Goal: Task Accomplishment & Management: Complete application form

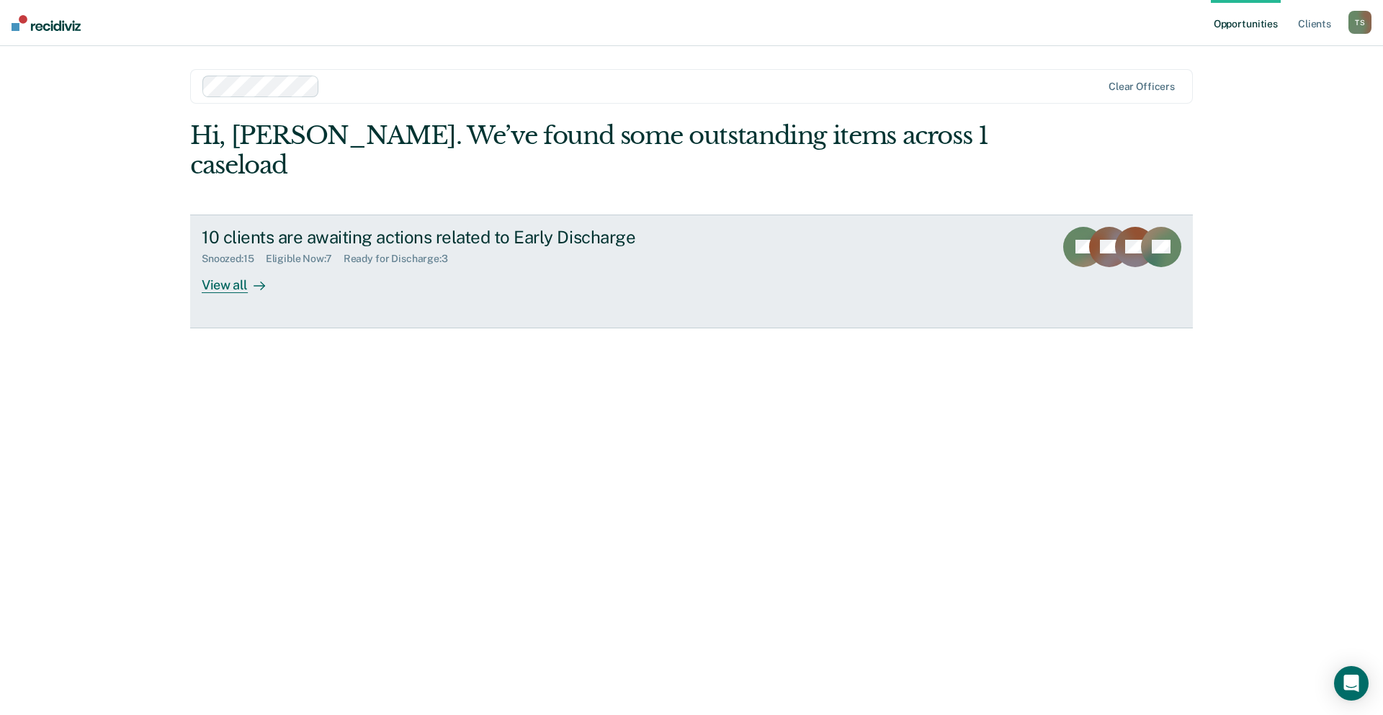
click at [293, 247] on div "Snoozed : 15 Eligible Now : 7 Ready for Discharge : 3" at bounding box center [455, 256] width 506 height 18
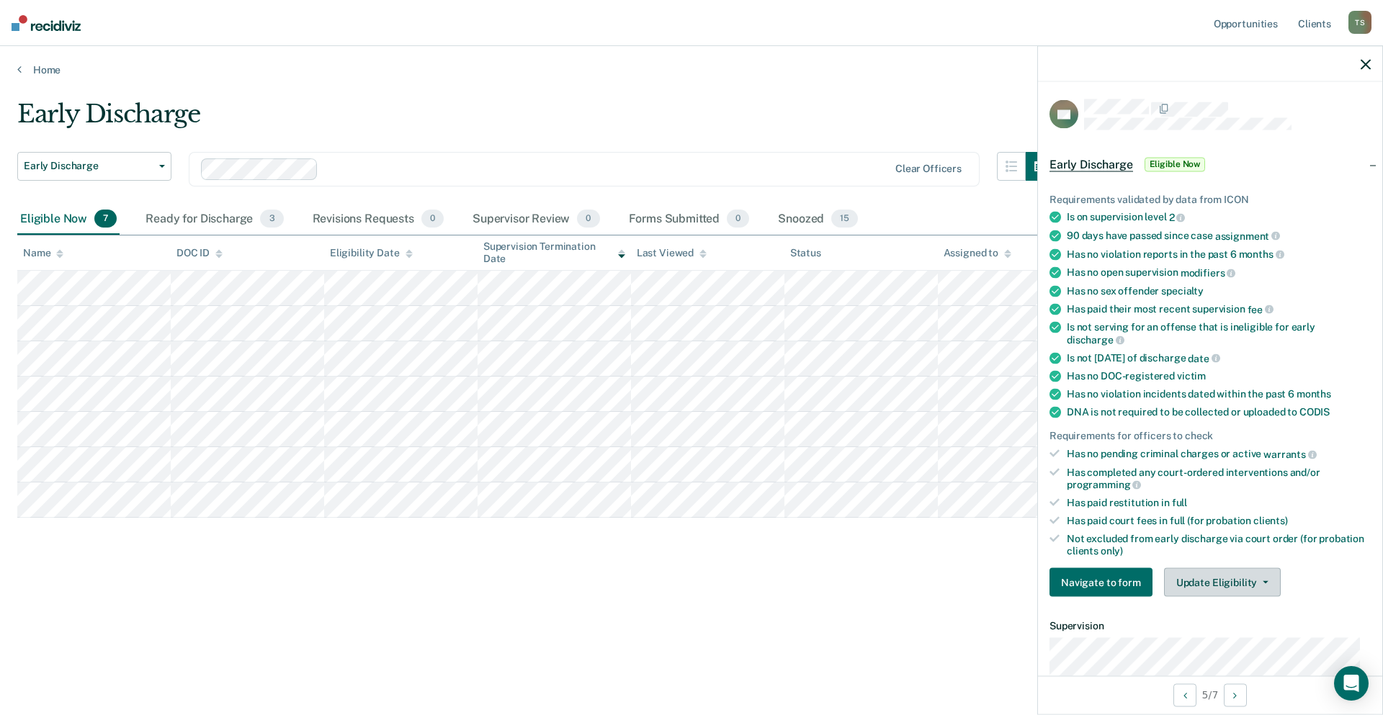
click at [1267, 583] on button "Update Eligibility" at bounding box center [1222, 582] width 117 height 29
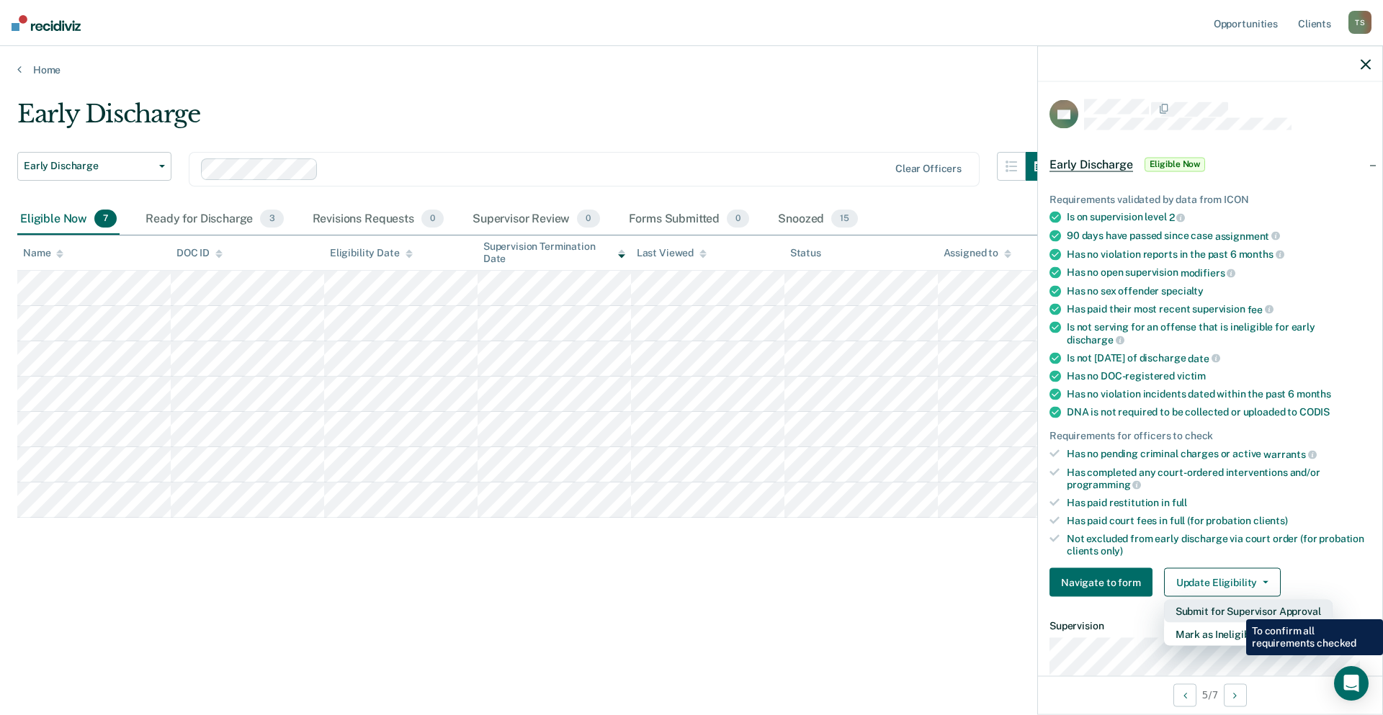
click at [1235, 609] on button "Submit for Supervisor Approval" at bounding box center [1248, 611] width 169 height 23
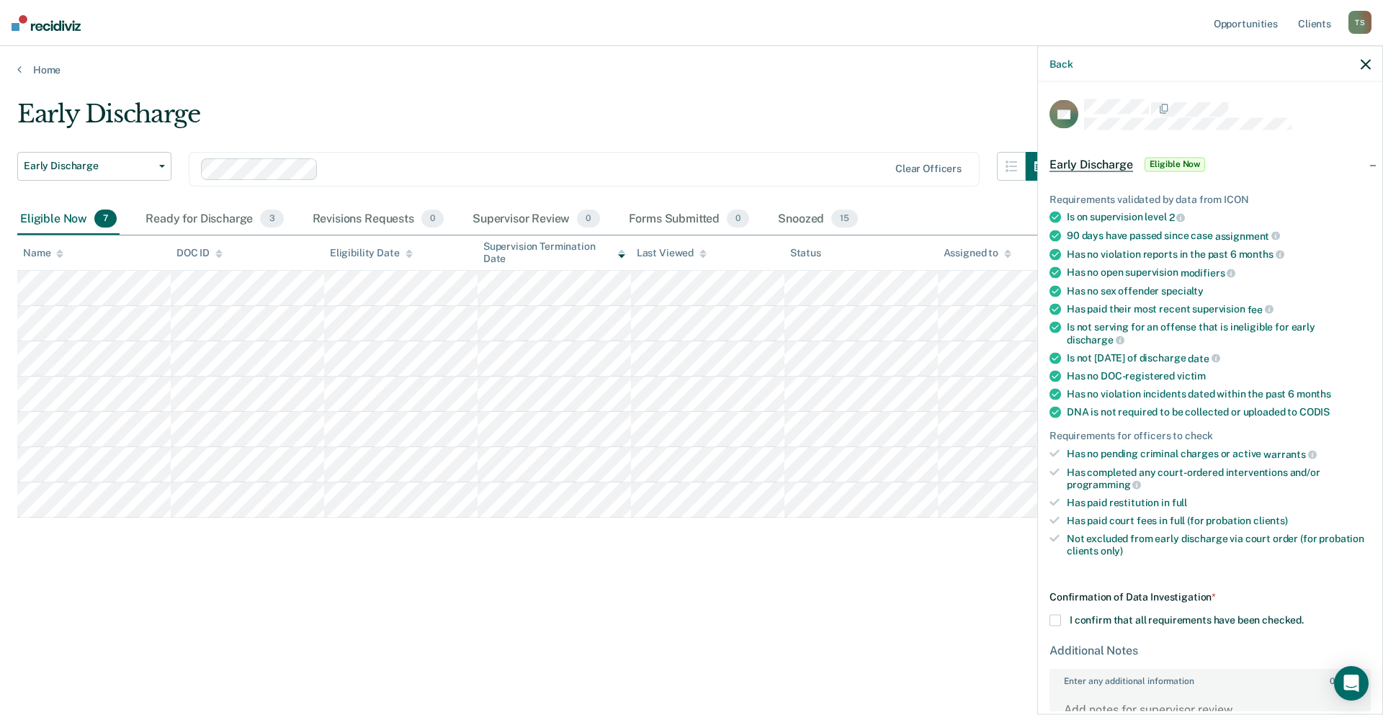
click at [1367, 64] on icon "button" at bounding box center [1366, 64] width 10 height 10
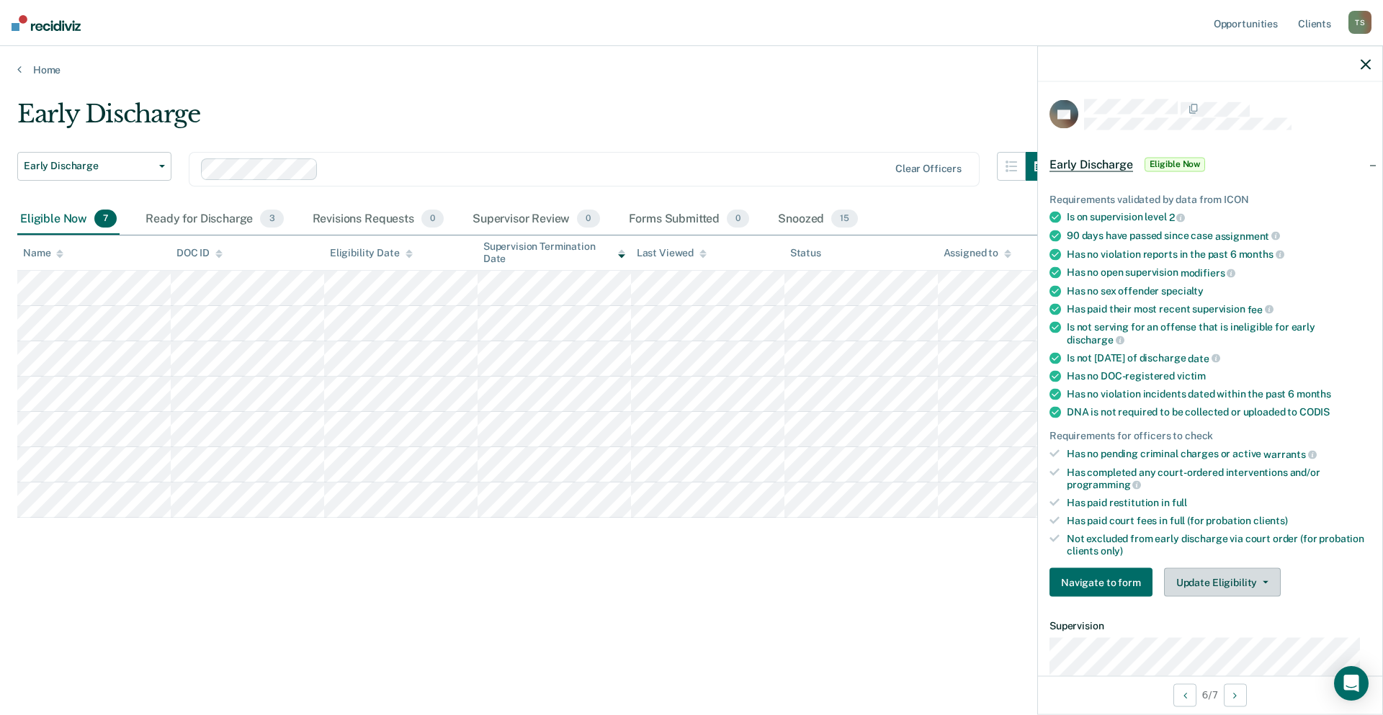
drag, startPoint x: 1261, startPoint y: 581, endPoint x: 1261, endPoint y: 589, distance: 7.9
click at [1263, 581] on icon "button" at bounding box center [1266, 582] width 6 height 3
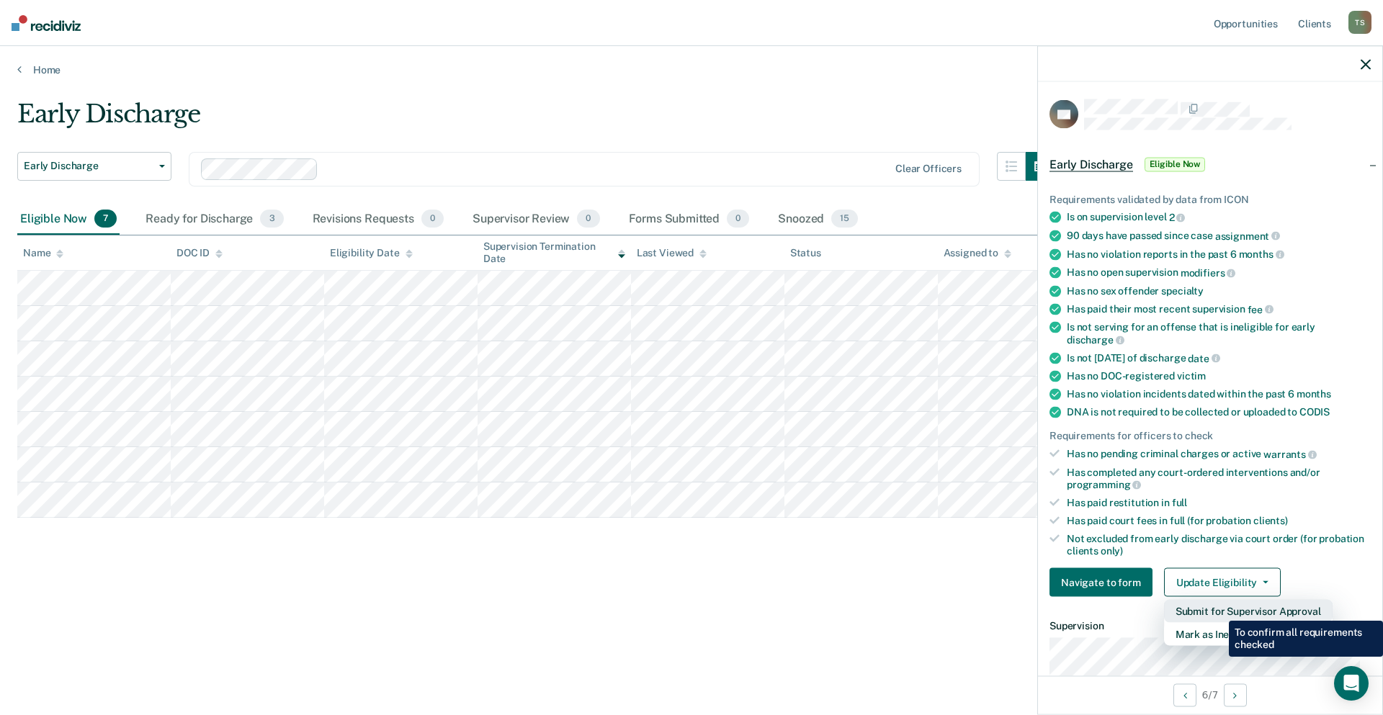
click at [1217, 610] on button "Submit for Supervisor Approval" at bounding box center [1248, 611] width 169 height 23
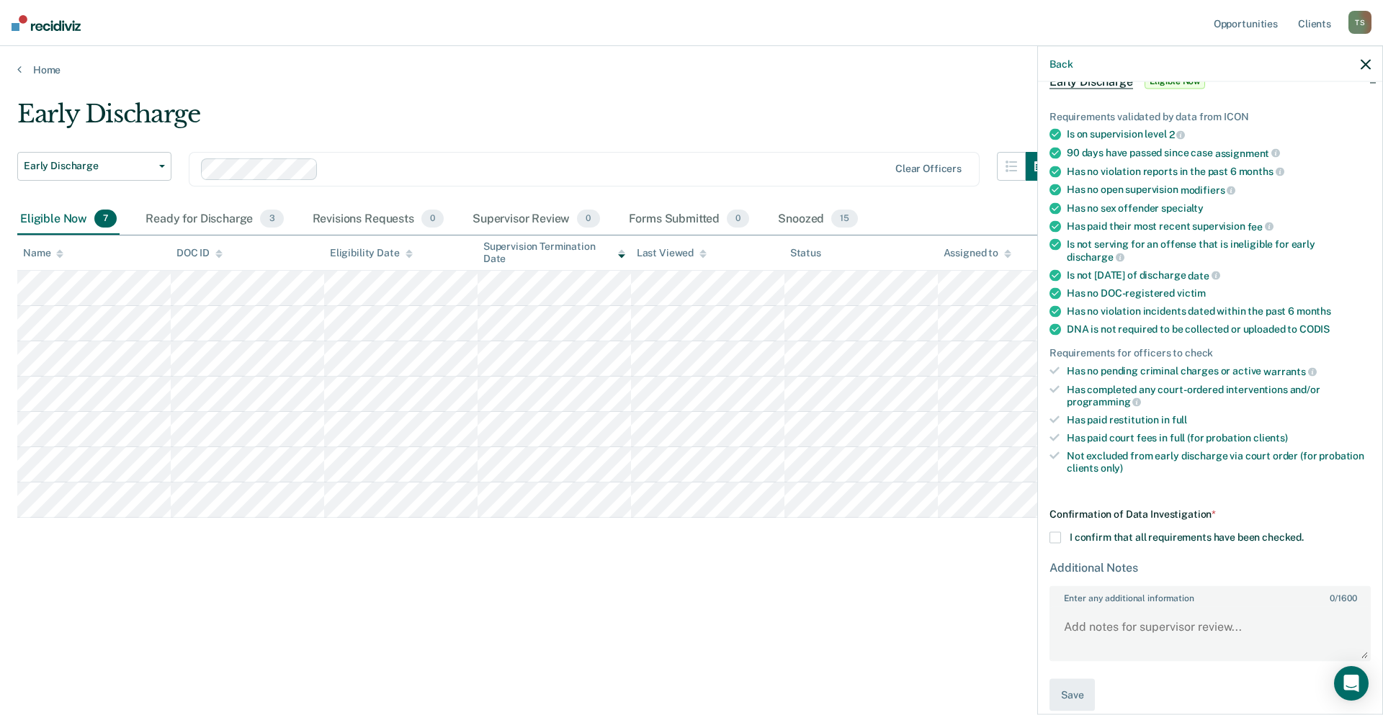
scroll to position [98, 0]
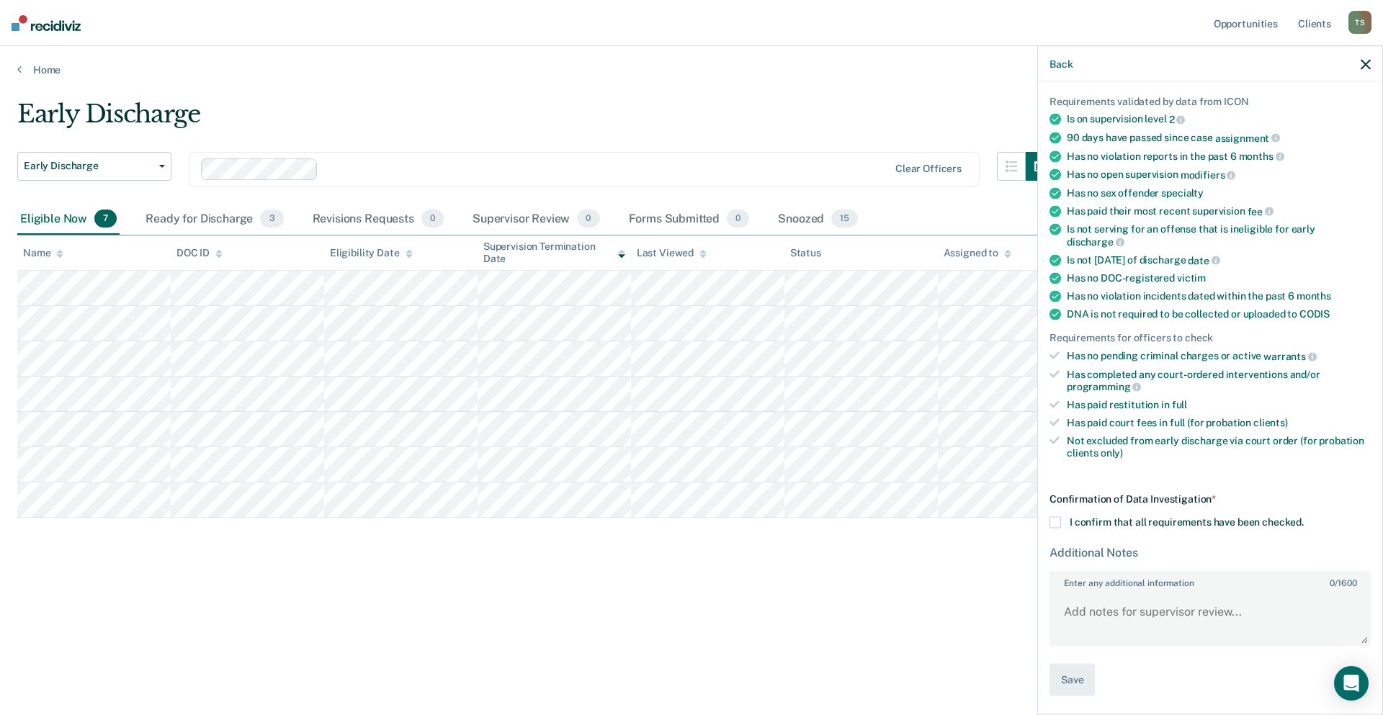
click at [1060, 519] on span at bounding box center [1056, 523] width 12 height 12
click at [1304, 517] on input "I confirm that all requirements have been checked." at bounding box center [1304, 517] width 0 height 0
click at [1052, 522] on span at bounding box center [1056, 523] width 12 height 12
click at [1304, 517] on input "I confirm that all requirements have been checked." at bounding box center [1304, 517] width 0 height 0
click at [1363, 63] on icon "button" at bounding box center [1366, 64] width 10 height 10
